Goal: Task Accomplishment & Management: Use online tool/utility

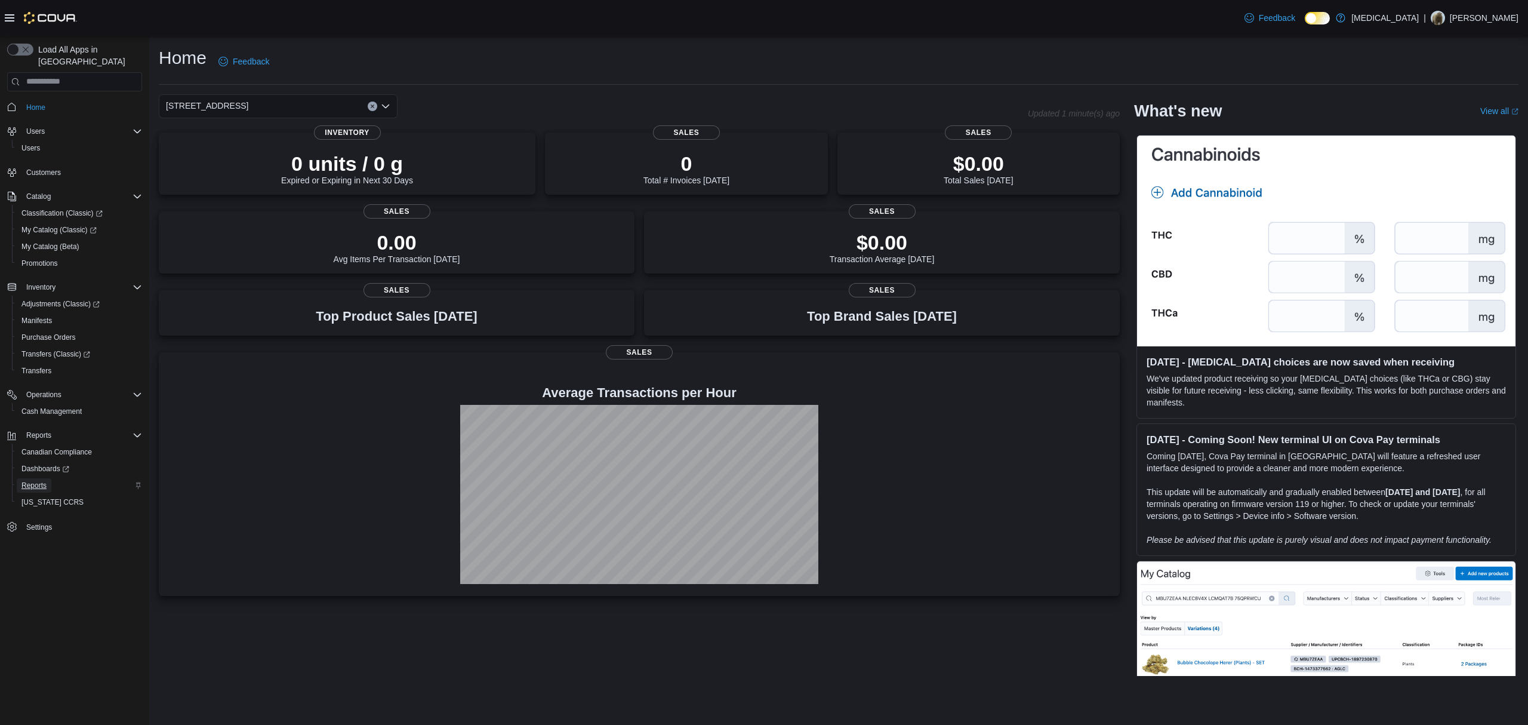
click at [47, 480] on link "Reports" at bounding box center [34, 485] width 35 height 14
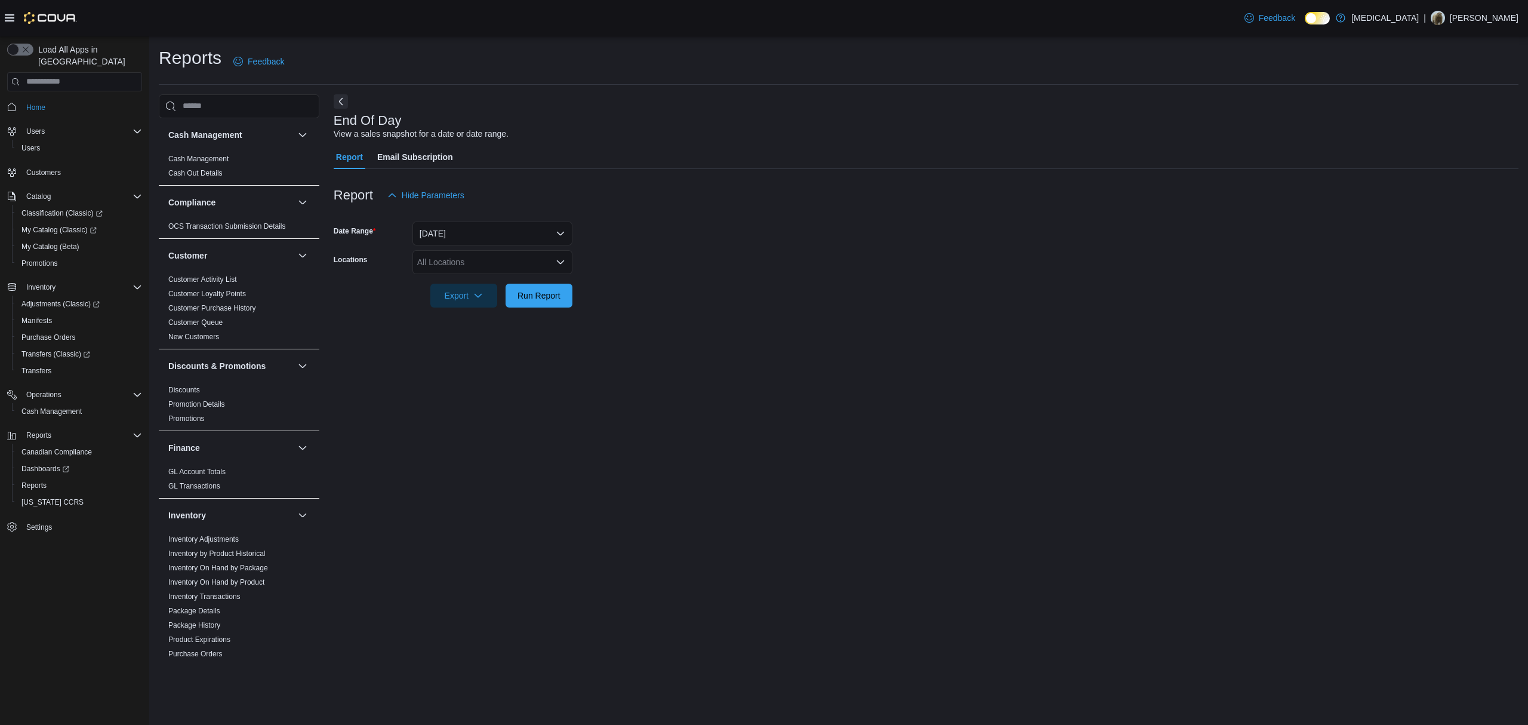
drag, startPoint x: 183, startPoint y: 387, endPoint x: 399, endPoint y: 459, distance: 228.2
click at [183, 387] on link "Discounts" at bounding box center [184, 390] width 32 height 8
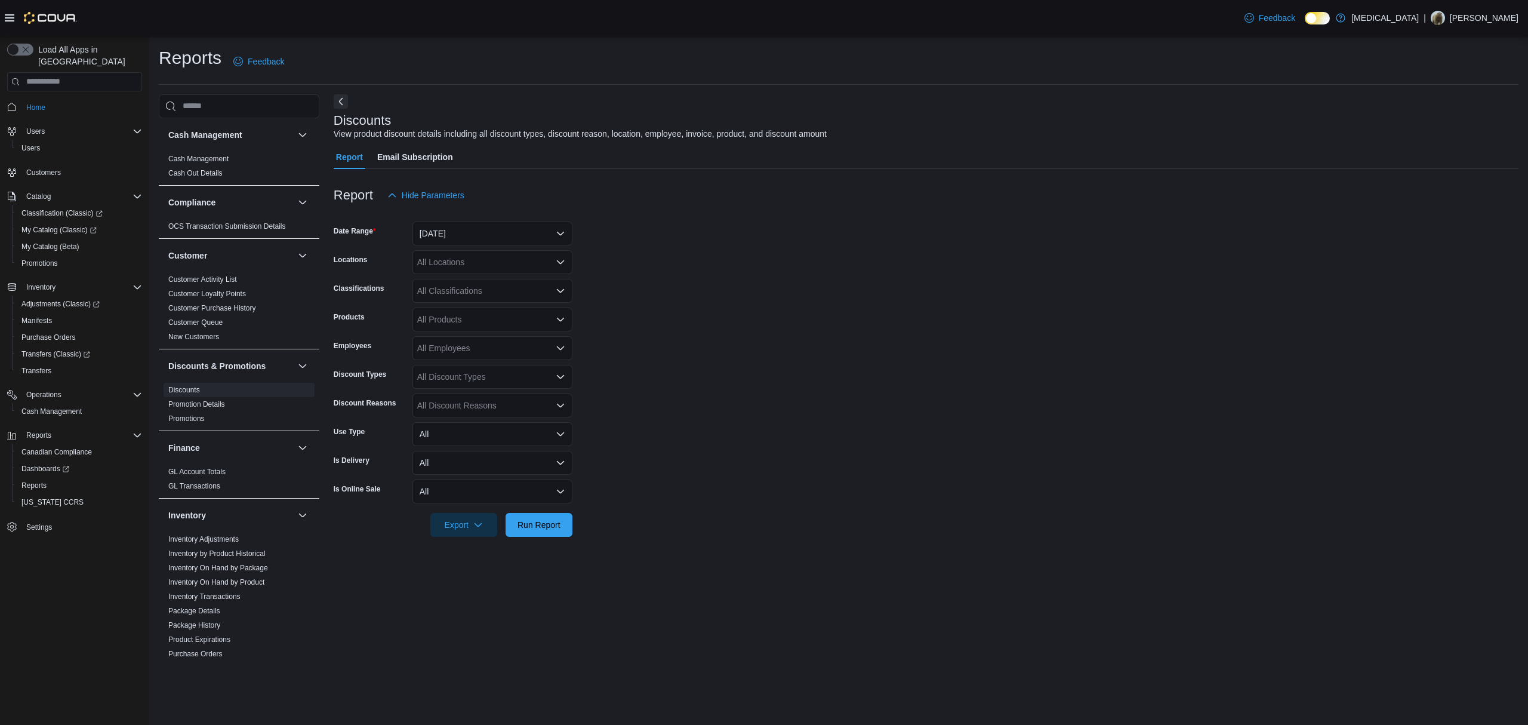
click at [516, 261] on div "All Locations" at bounding box center [492, 262] width 160 height 24
click at [518, 335] on div "[STREET_ADDRESS]" at bounding box center [493, 334] width 146 height 12
drag, startPoint x: 696, startPoint y: 335, endPoint x: 633, endPoint y: 390, distance: 83.3
click at [695, 337] on form "Date Range [DATE] Locations [STREET_ADDRESS] Selected. [STREET_ADDRESS] Press B…" at bounding box center [926, 371] width 1185 height 329
click at [547, 523] on span "Run Report" at bounding box center [539, 524] width 43 height 12
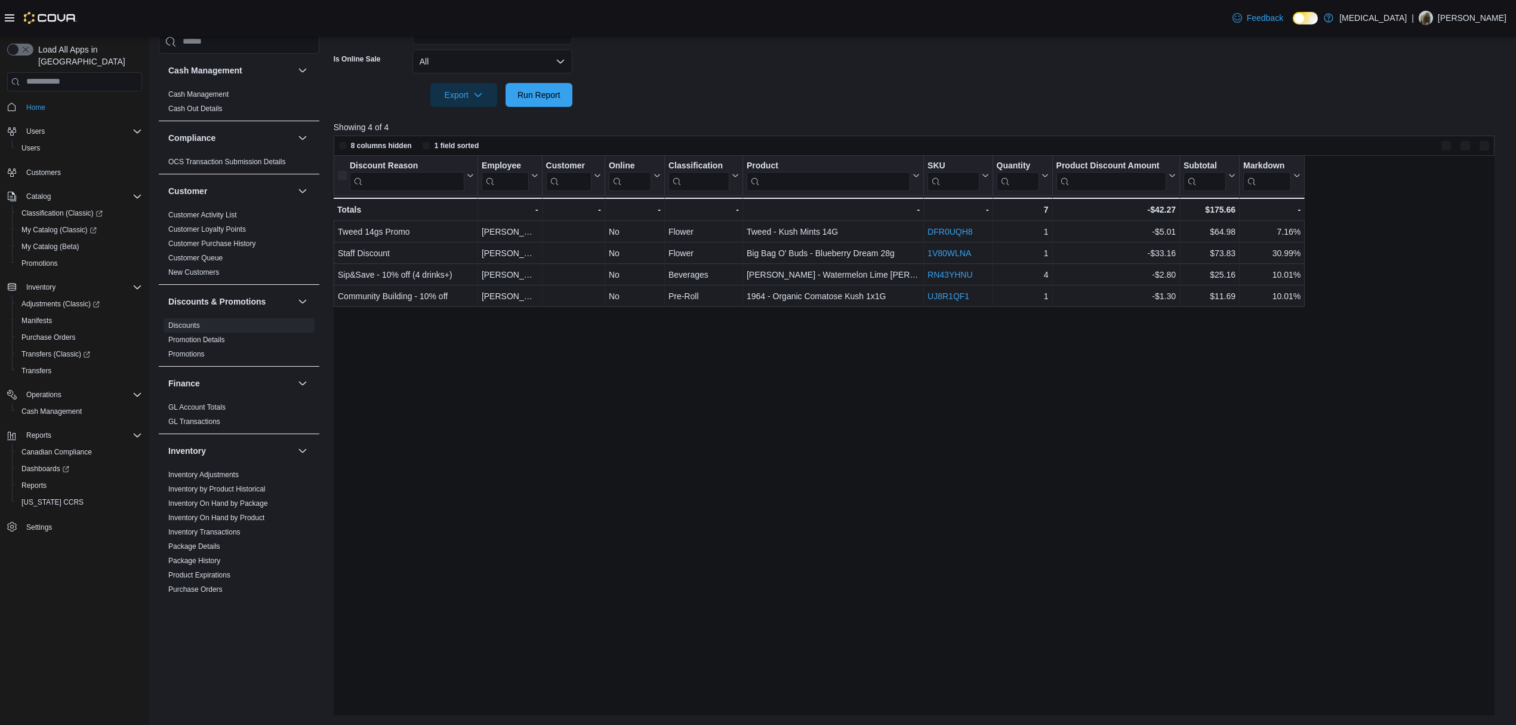
scroll to position [430, 0]
